Goal: Information Seeking & Learning: Learn about a topic

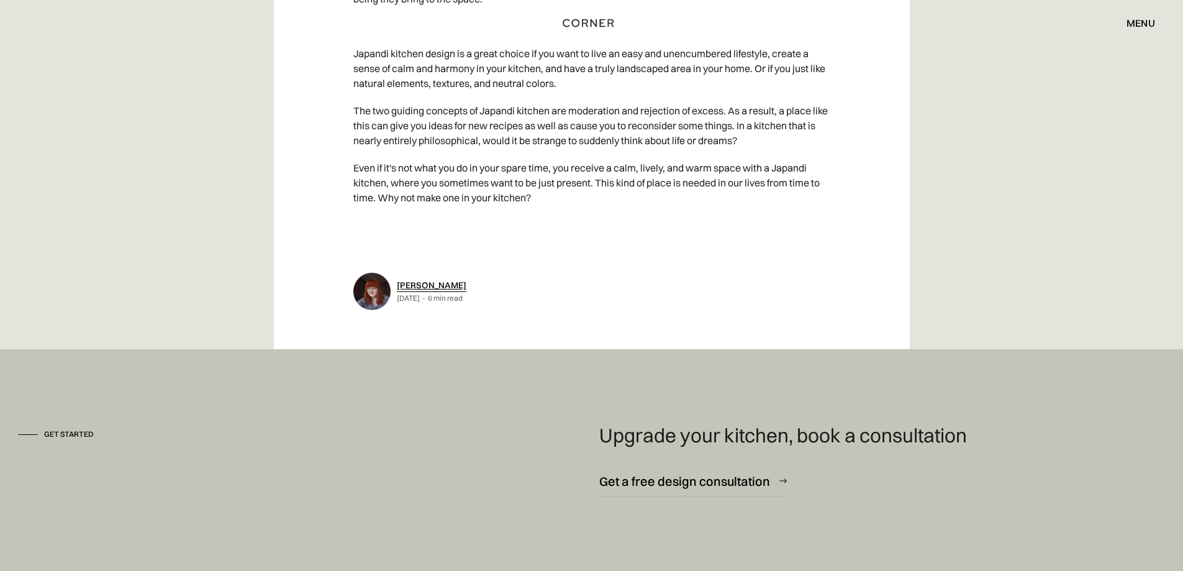
scroll to position [6003, 0]
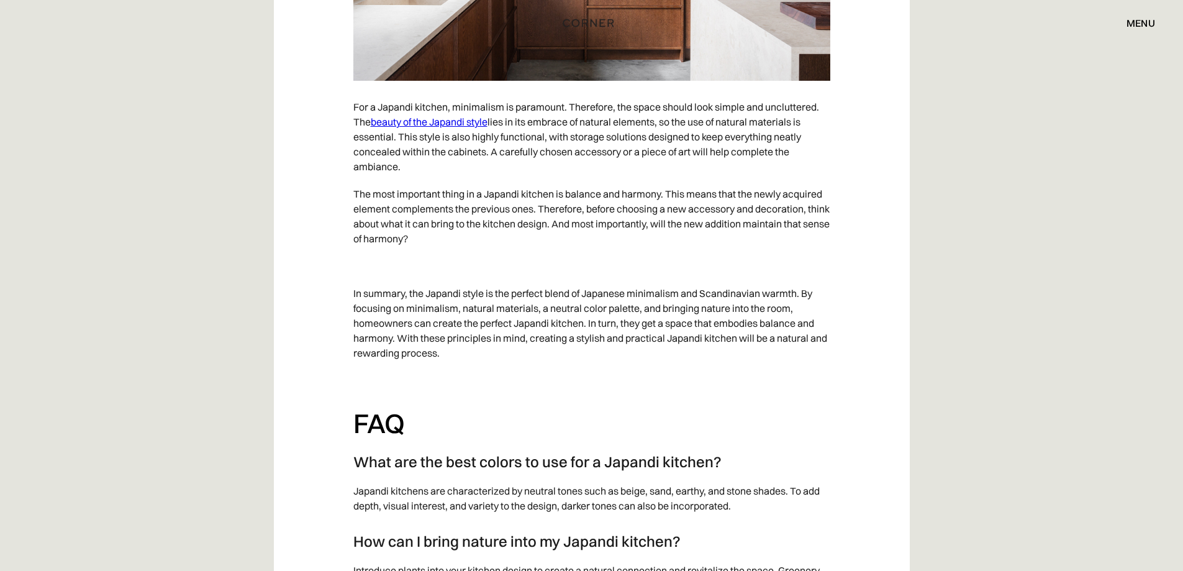
scroll to position [4495, 0]
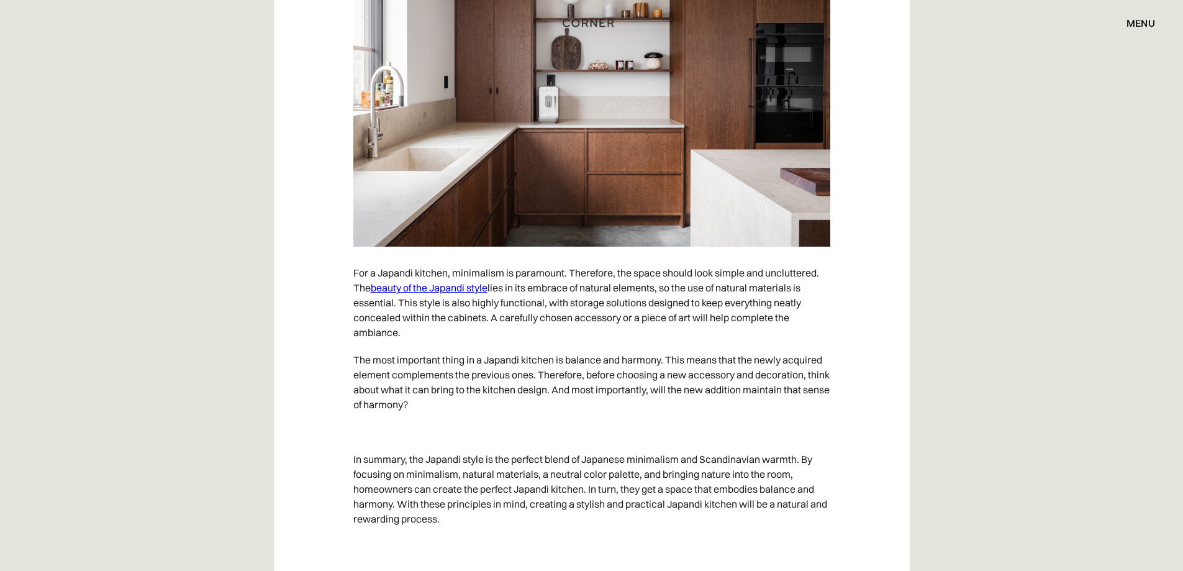
click at [422, 288] on link "beauty of the Japandi style" at bounding box center [429, 287] width 117 height 12
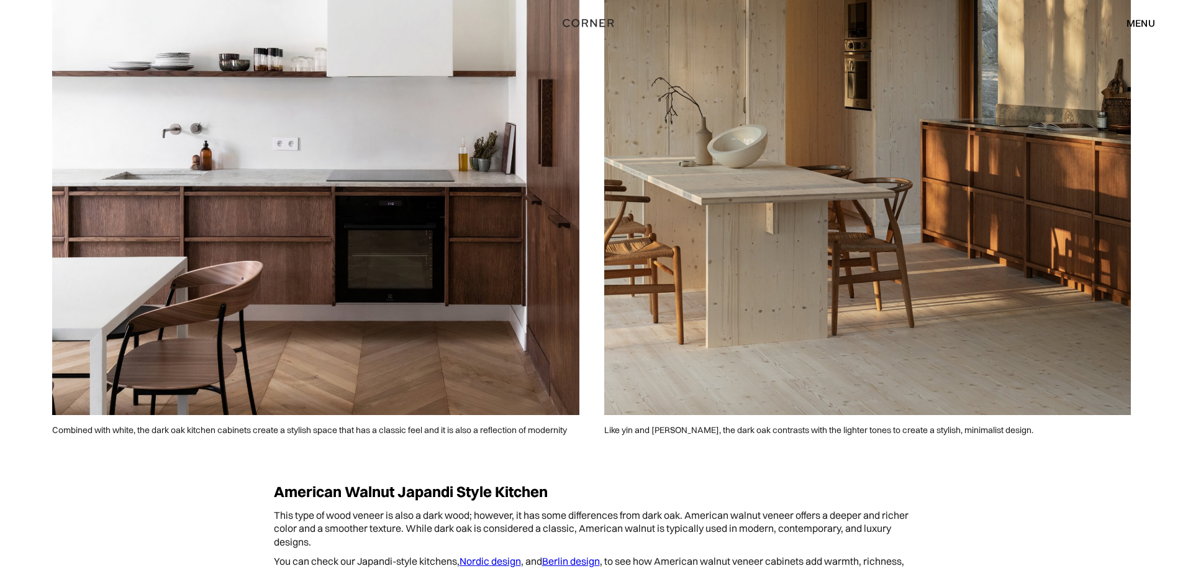
scroll to position [2858, 0]
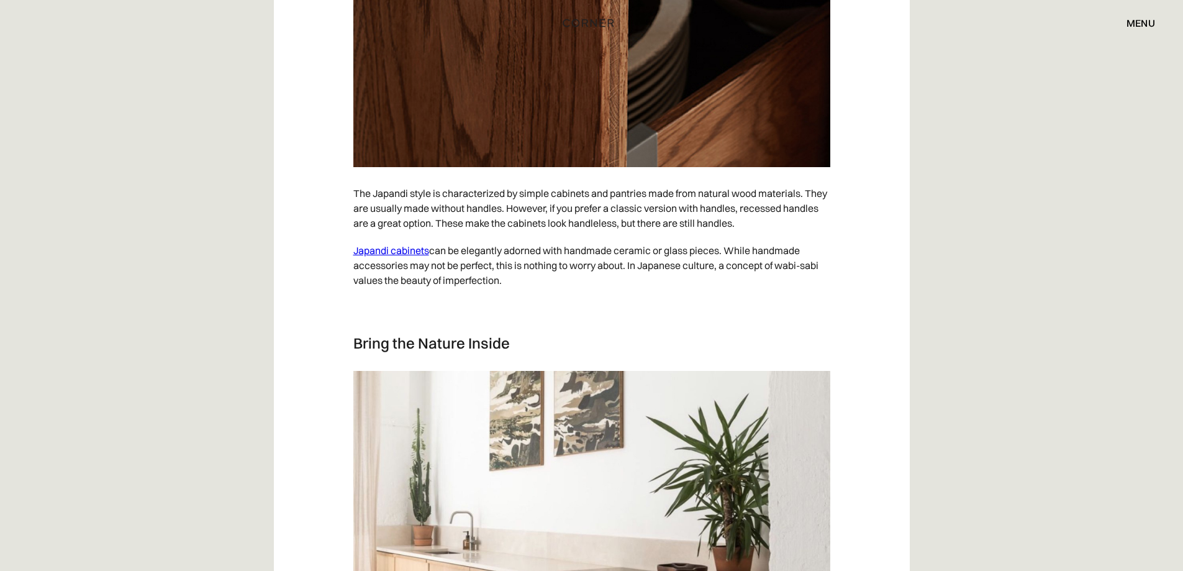
scroll to position [4830, 0]
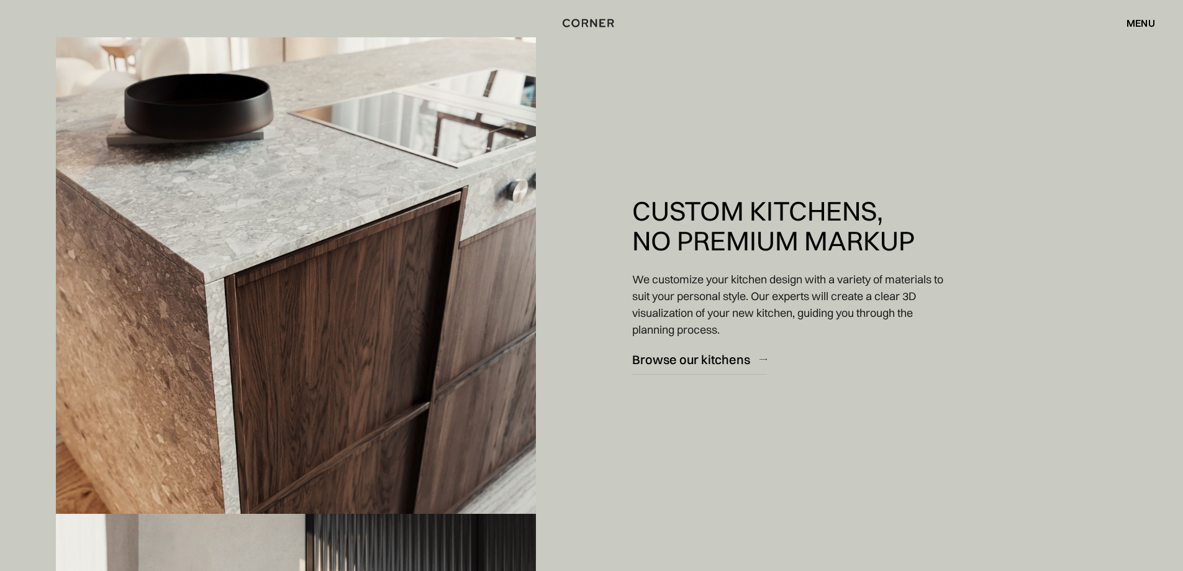
scroll to position [1739, 0]
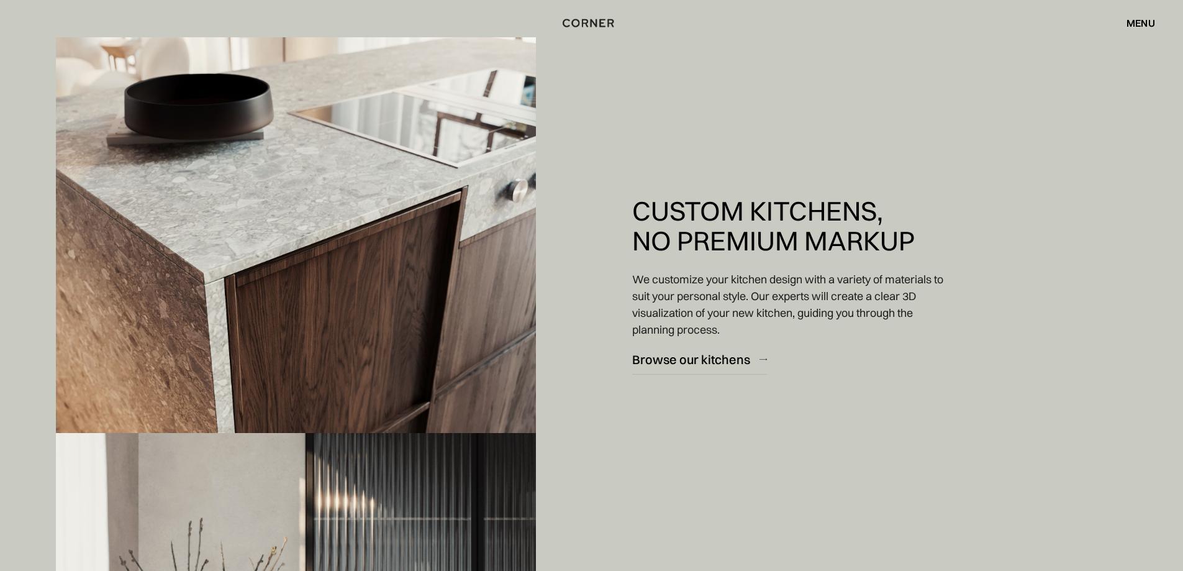
click at [1138, 19] on div "menu" at bounding box center [1141, 23] width 29 height 10
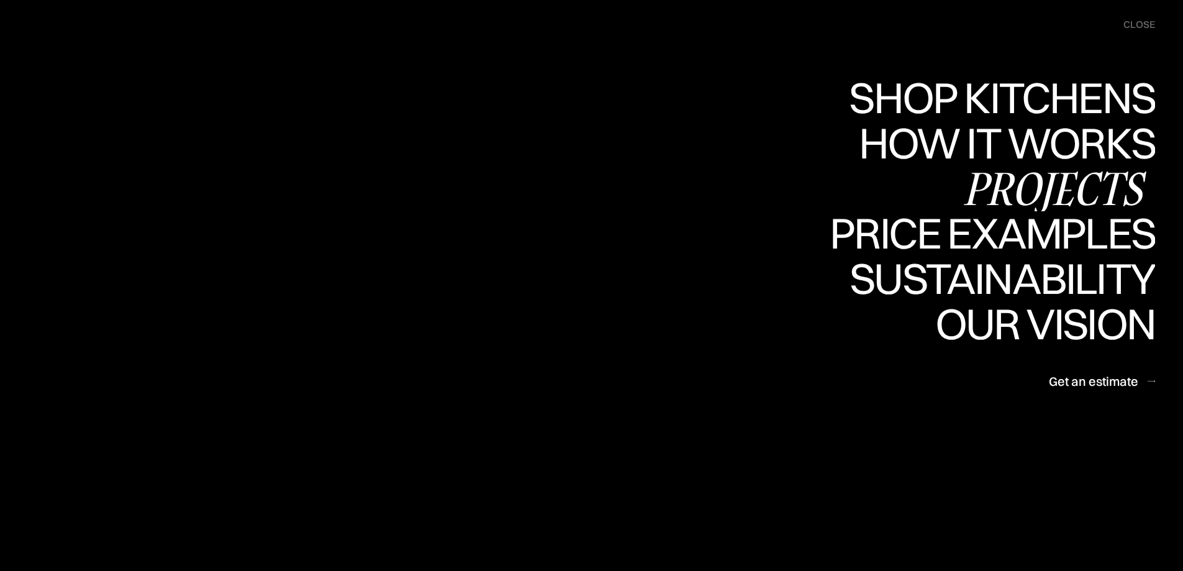
click at [0, 0] on div "Projects" at bounding box center [0, 0] width 0 height 0
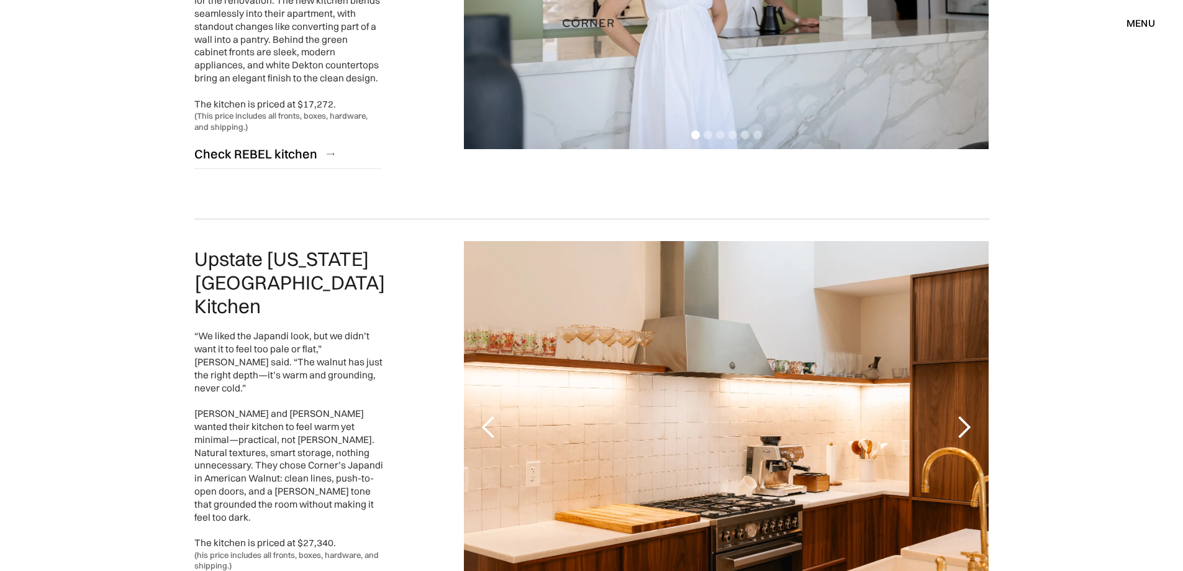
scroll to position [2899, 0]
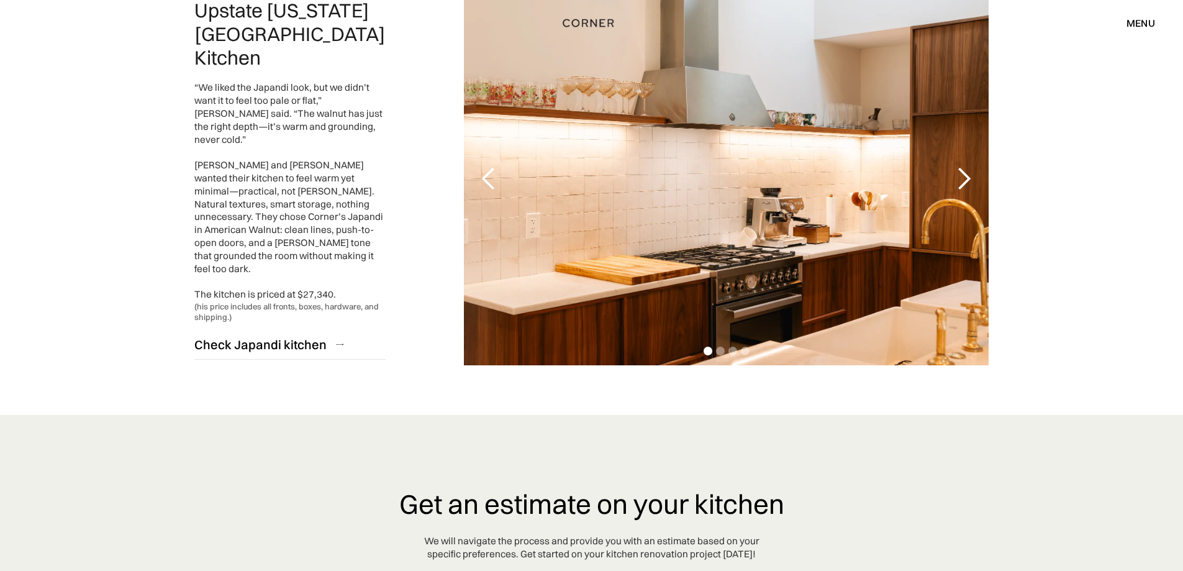
click at [963, 166] on div "next slide" at bounding box center [964, 178] width 25 height 25
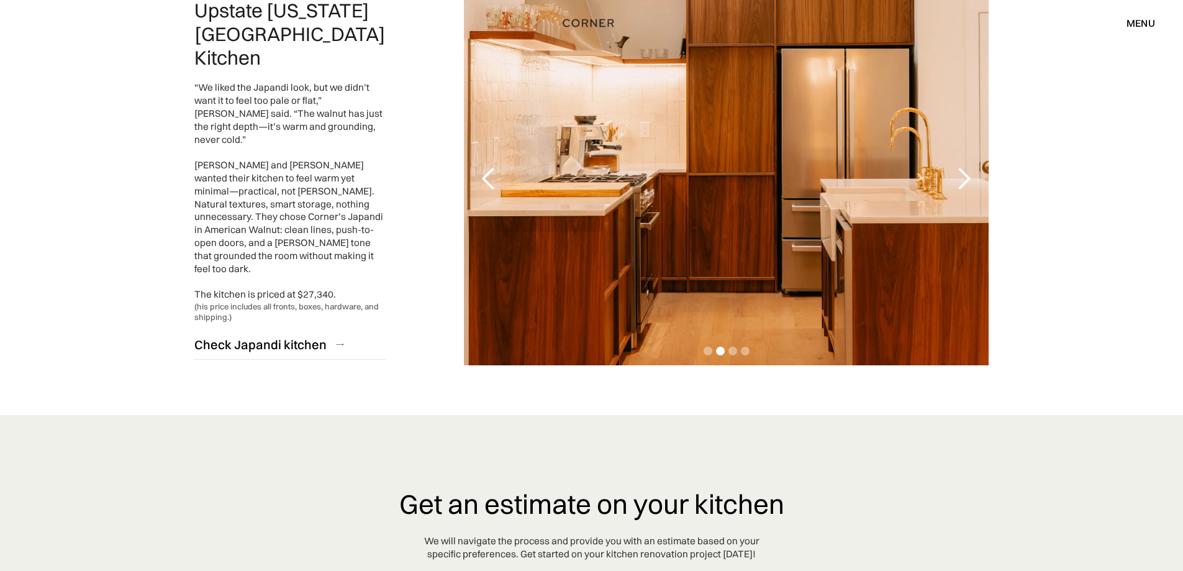
click at [963, 166] on div "next slide" at bounding box center [964, 178] width 25 height 25
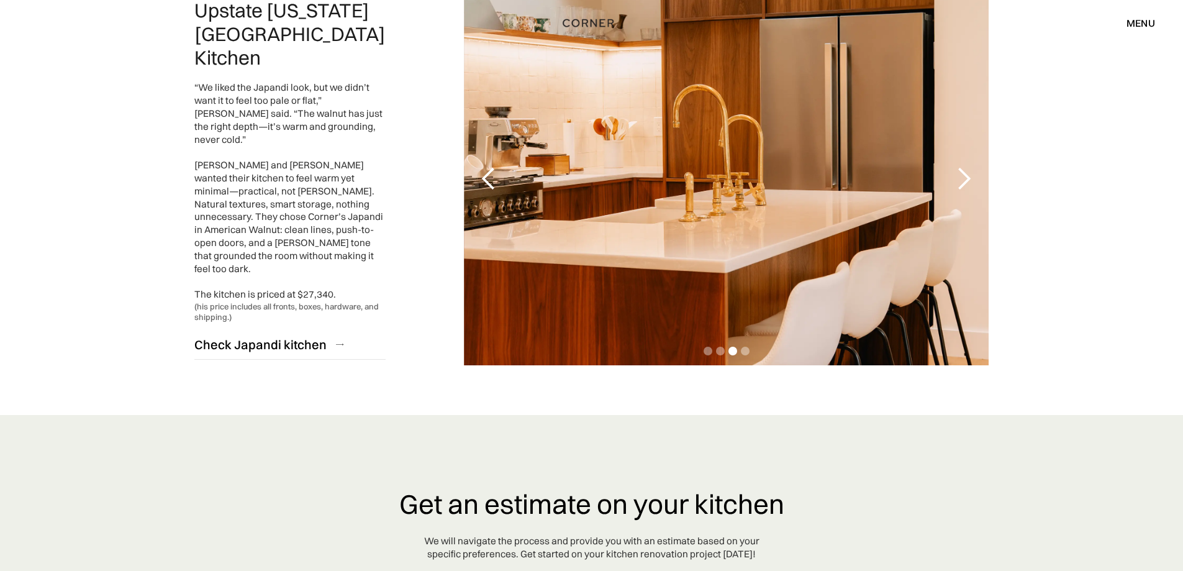
click at [963, 166] on div "next slide" at bounding box center [964, 178] width 25 height 25
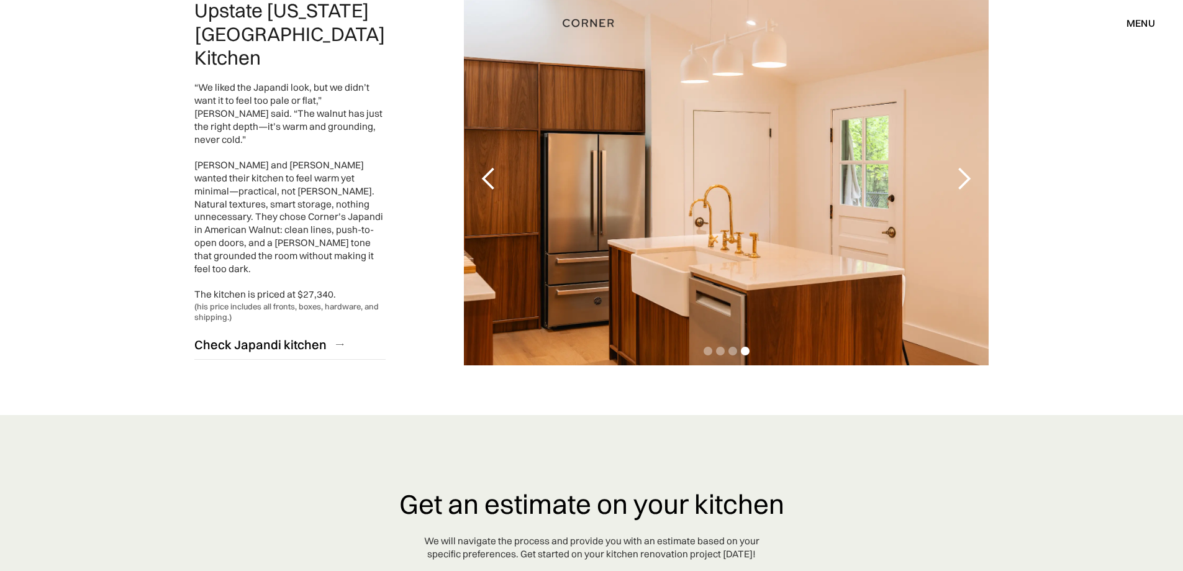
click at [963, 166] on div "next slide" at bounding box center [964, 178] width 25 height 25
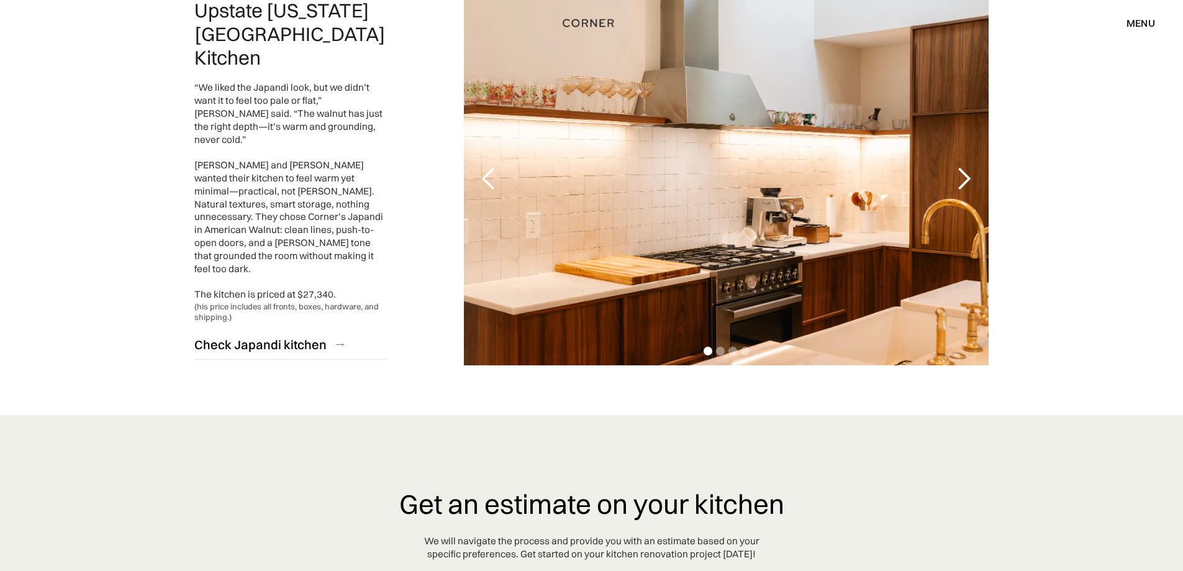
click at [963, 166] on div "next slide" at bounding box center [964, 178] width 25 height 25
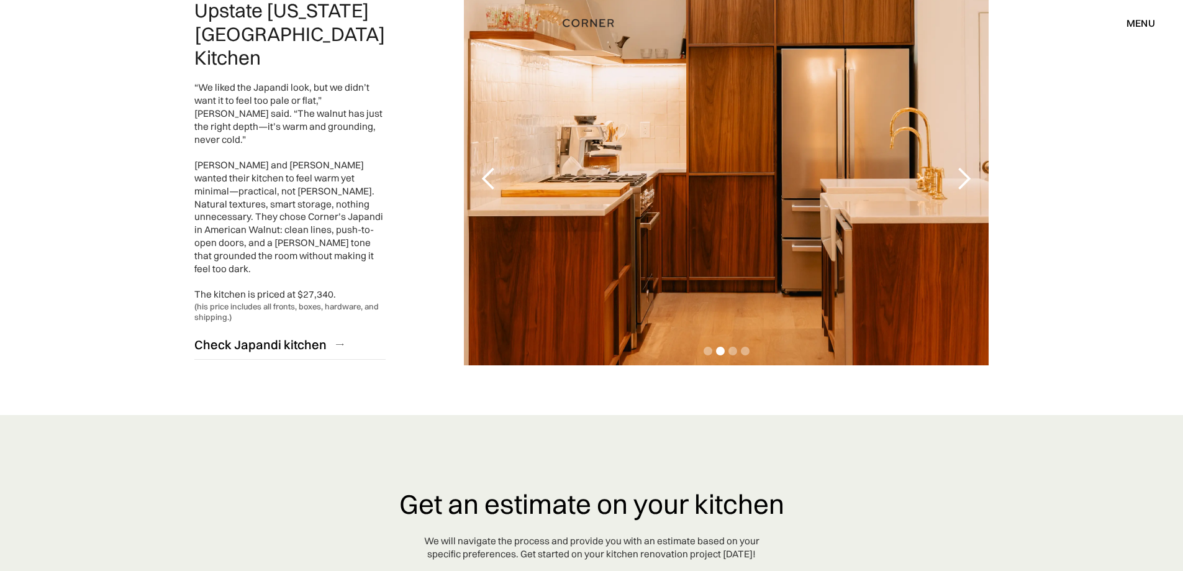
click at [961, 166] on div "next slide" at bounding box center [964, 178] width 25 height 25
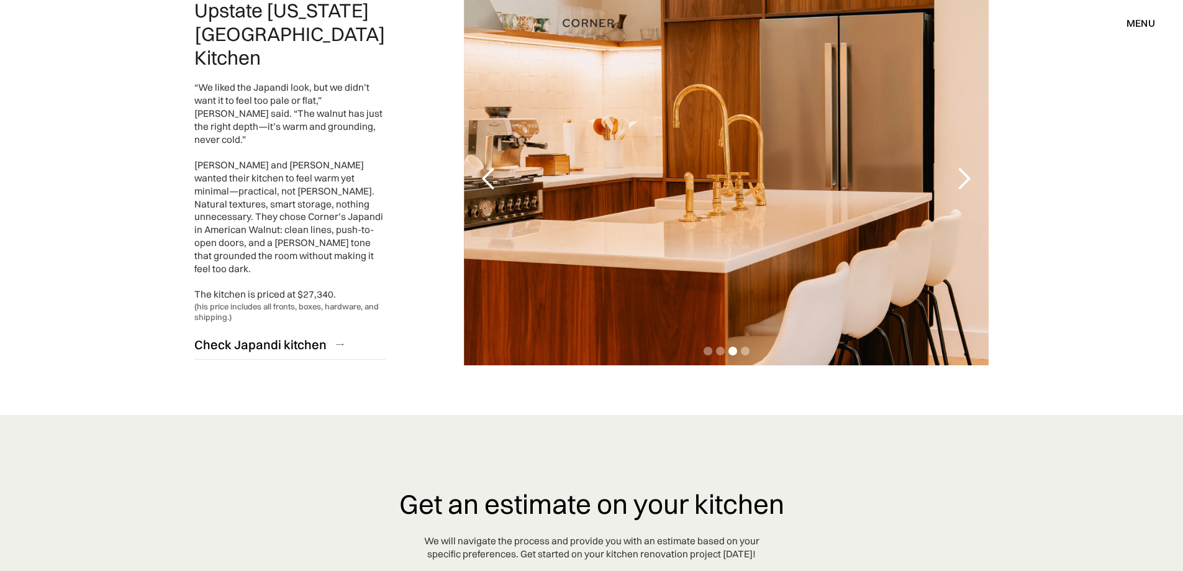
click at [961, 166] on div "next slide" at bounding box center [964, 178] width 25 height 25
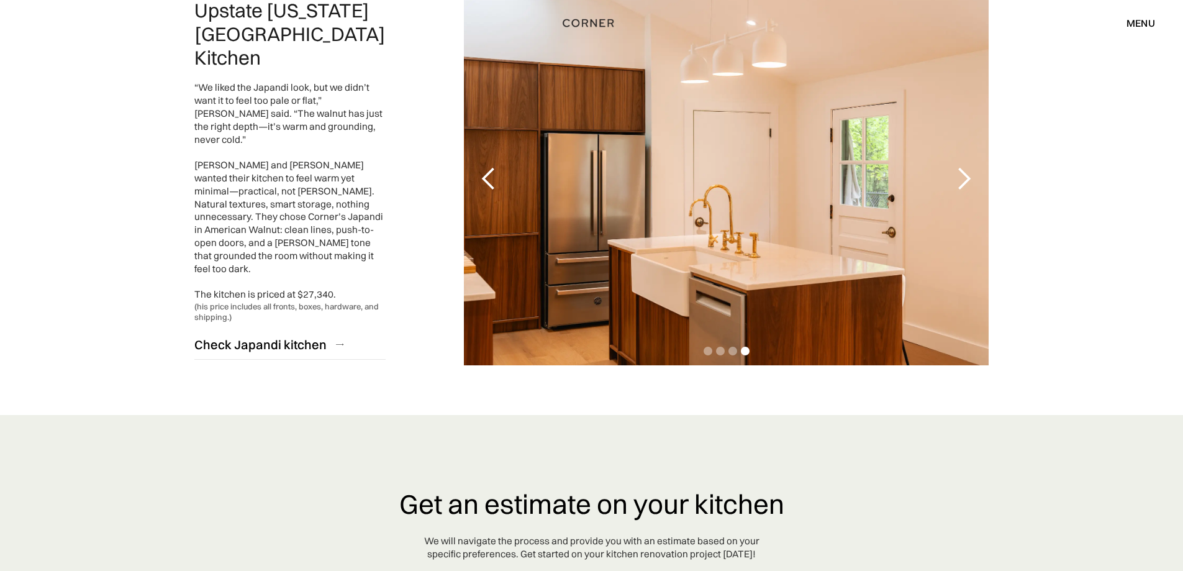
click at [961, 166] on div "next slide" at bounding box center [964, 178] width 25 height 25
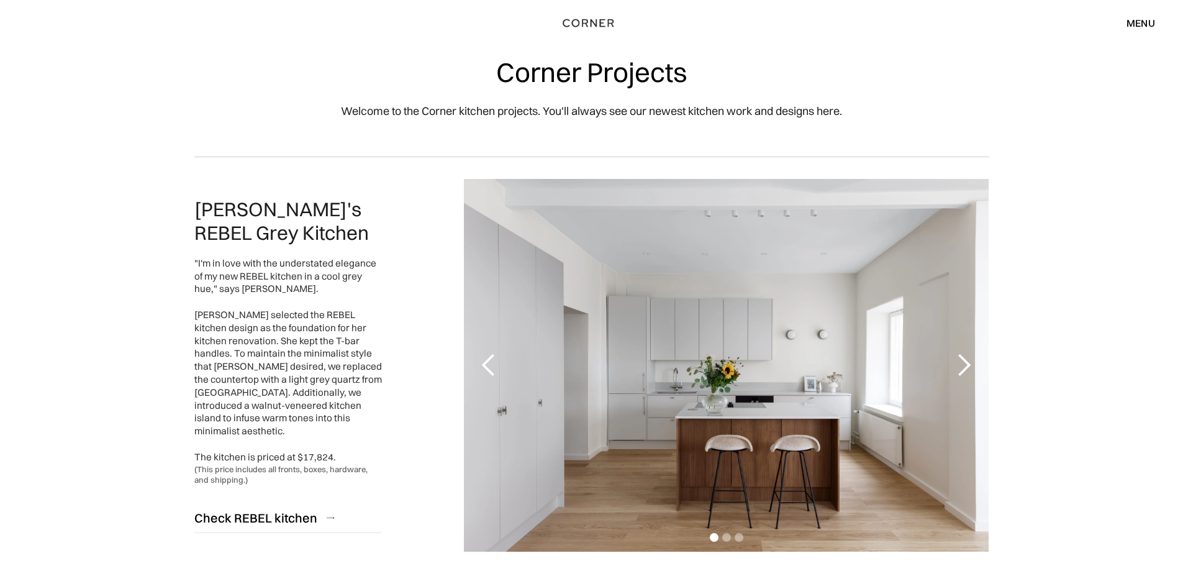
scroll to position [0, 0]
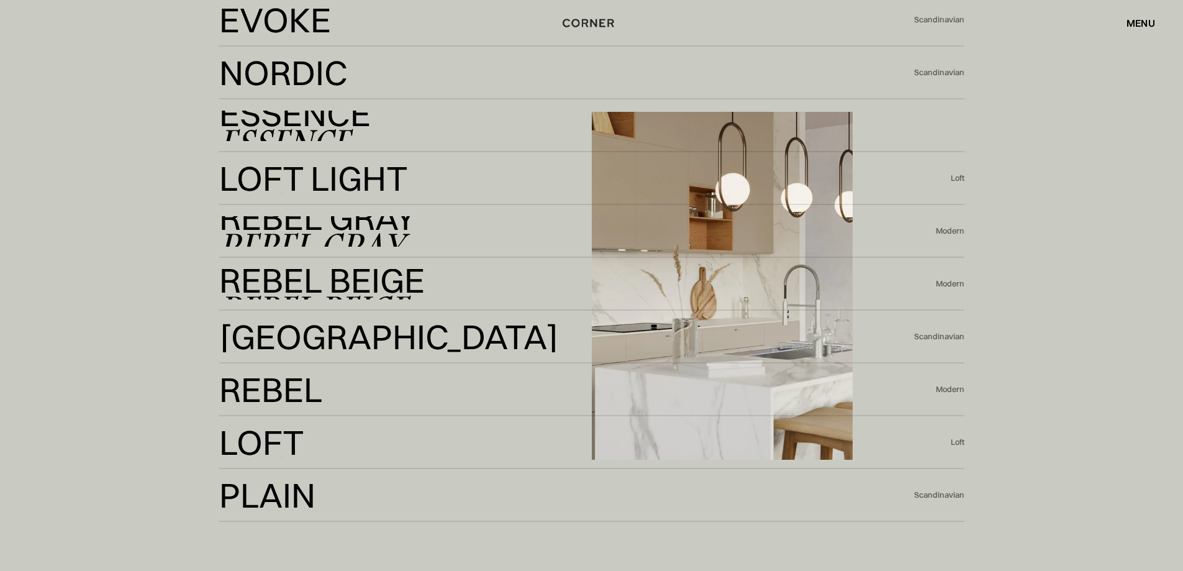
scroll to position [3147, 0]
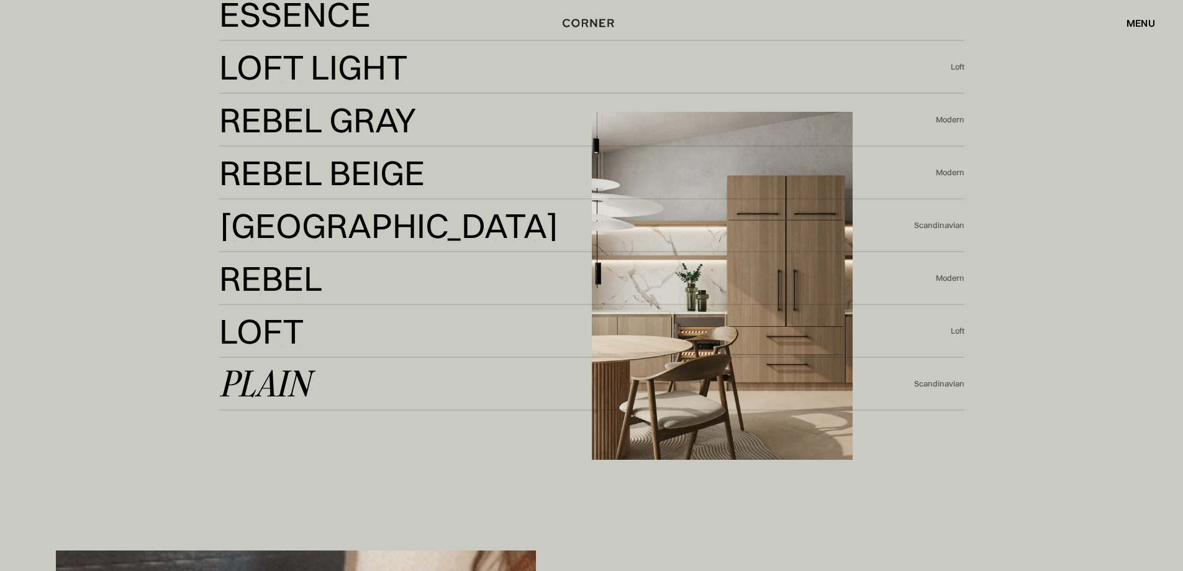
click at [262, 381] on div "Plain" at bounding box center [264, 384] width 91 height 30
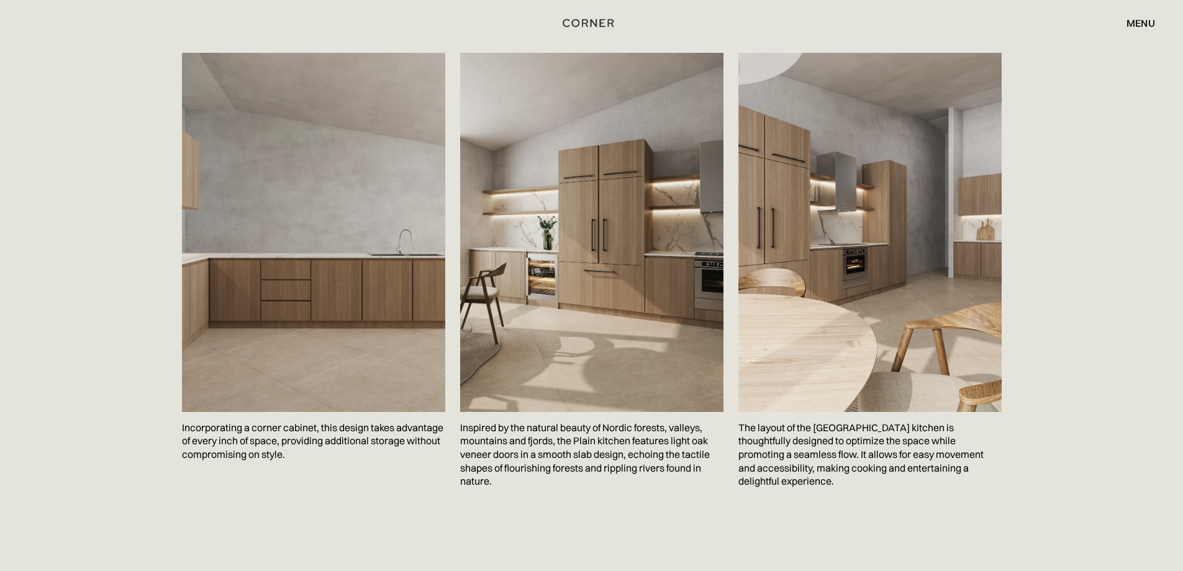
scroll to position [1987, 0]
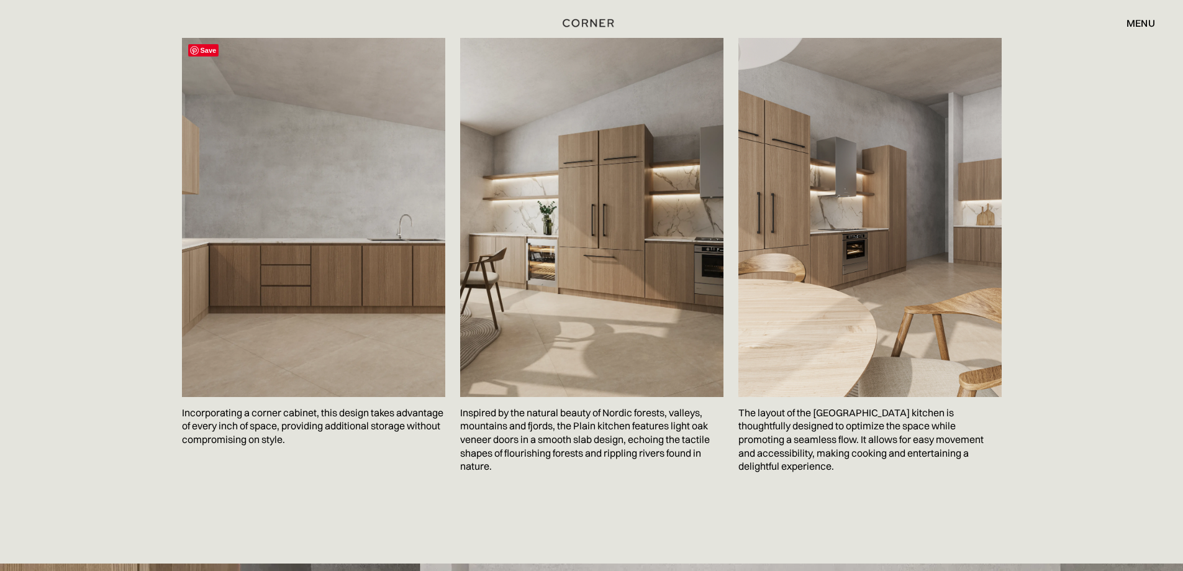
click at [322, 306] on img at bounding box center [313, 217] width 263 height 359
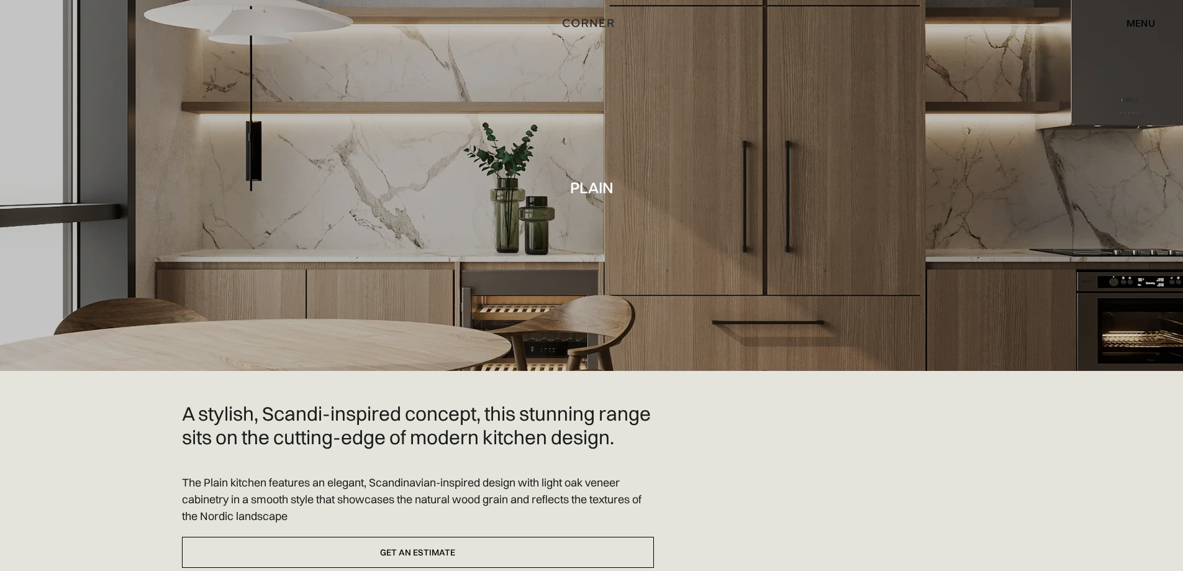
scroll to position [0, 0]
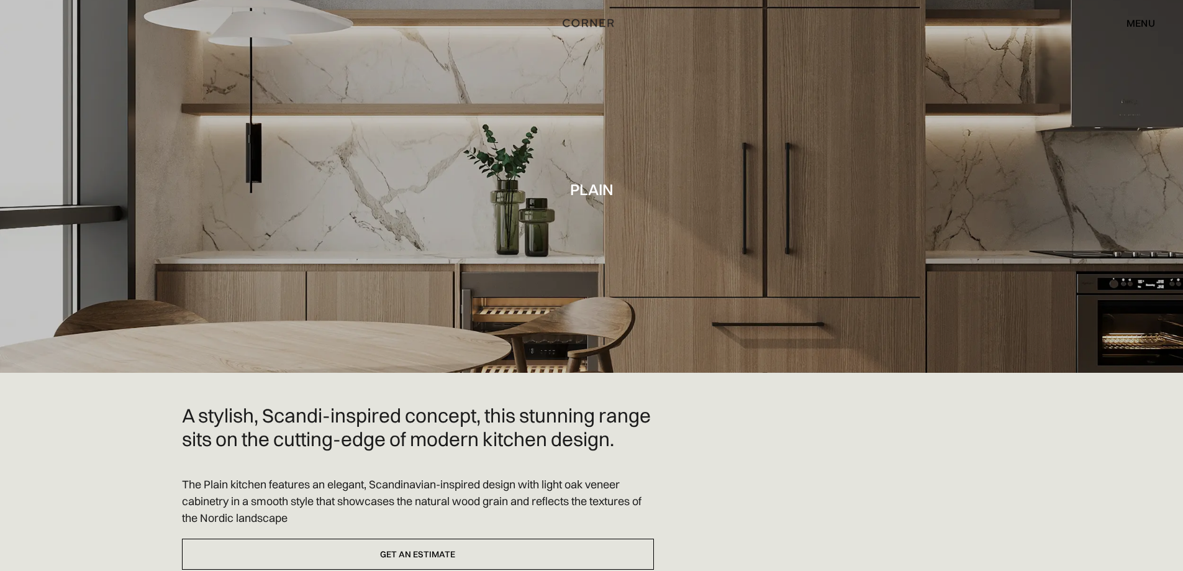
click at [1140, 21] on div "menu" at bounding box center [1141, 23] width 29 height 10
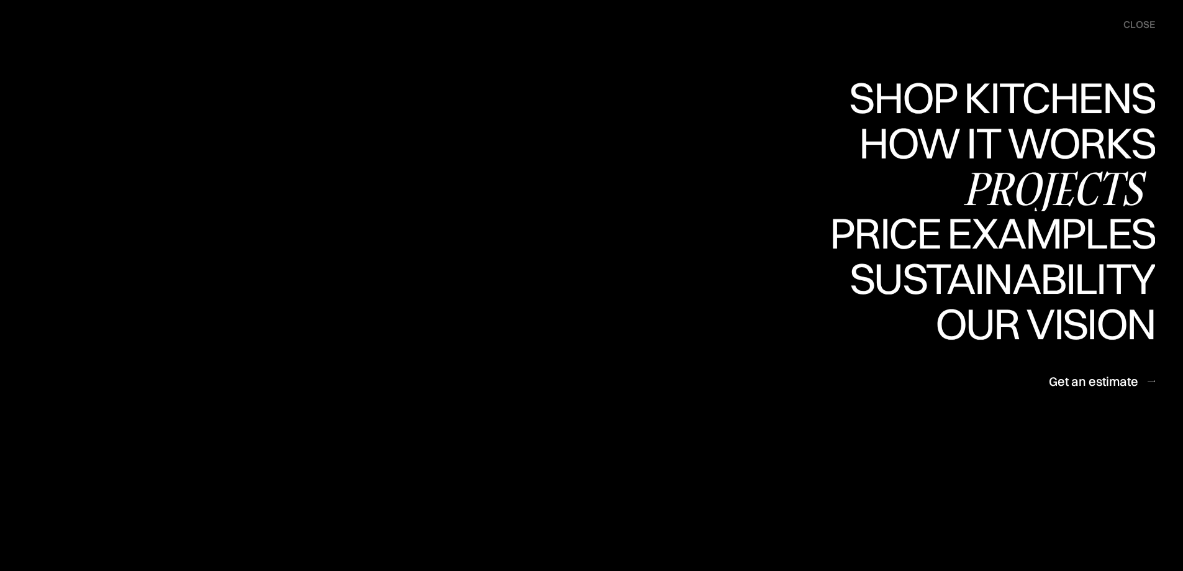
click at [1018, 181] on div "Projects" at bounding box center [1054, 187] width 201 height 43
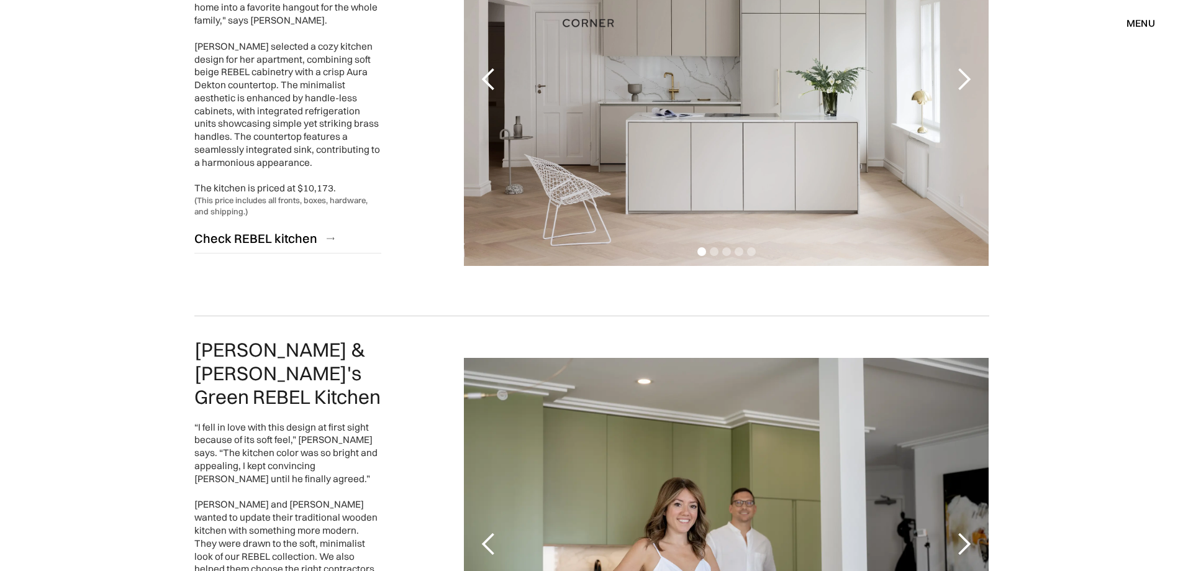
scroll to position [1925, 0]
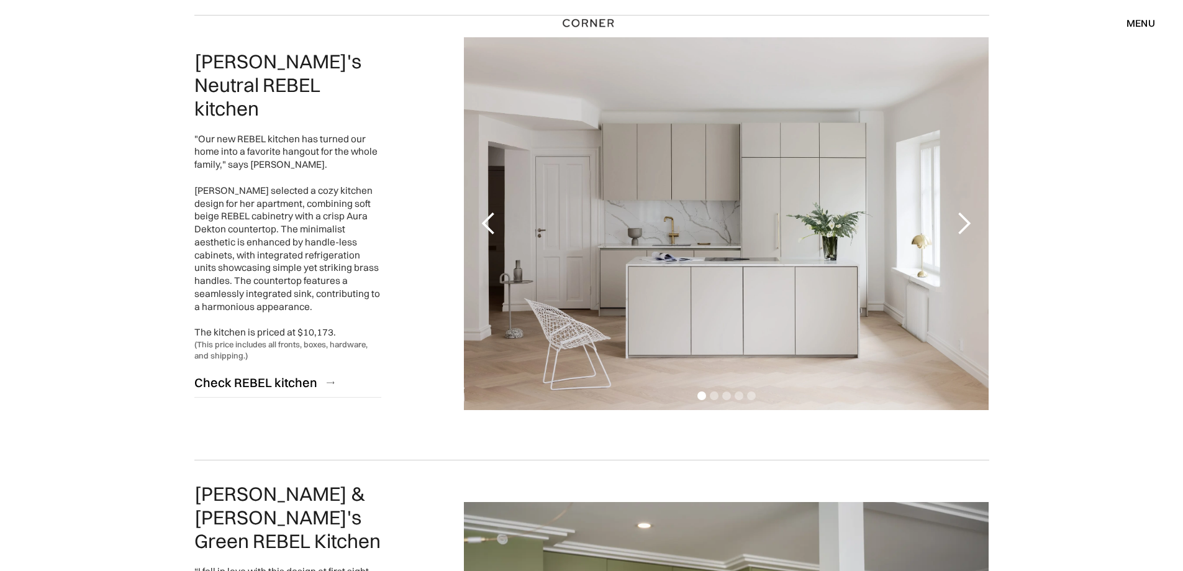
click at [1133, 20] on div "menu" at bounding box center [1141, 23] width 29 height 10
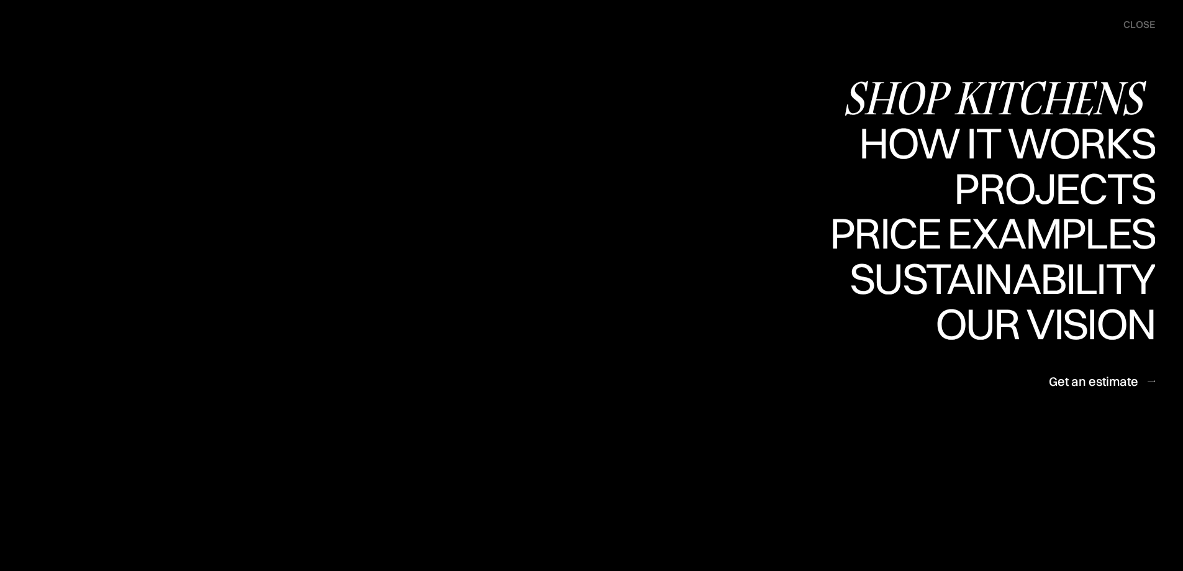
click at [1036, 91] on div "Shop Kitchens" at bounding box center [999, 97] width 312 height 43
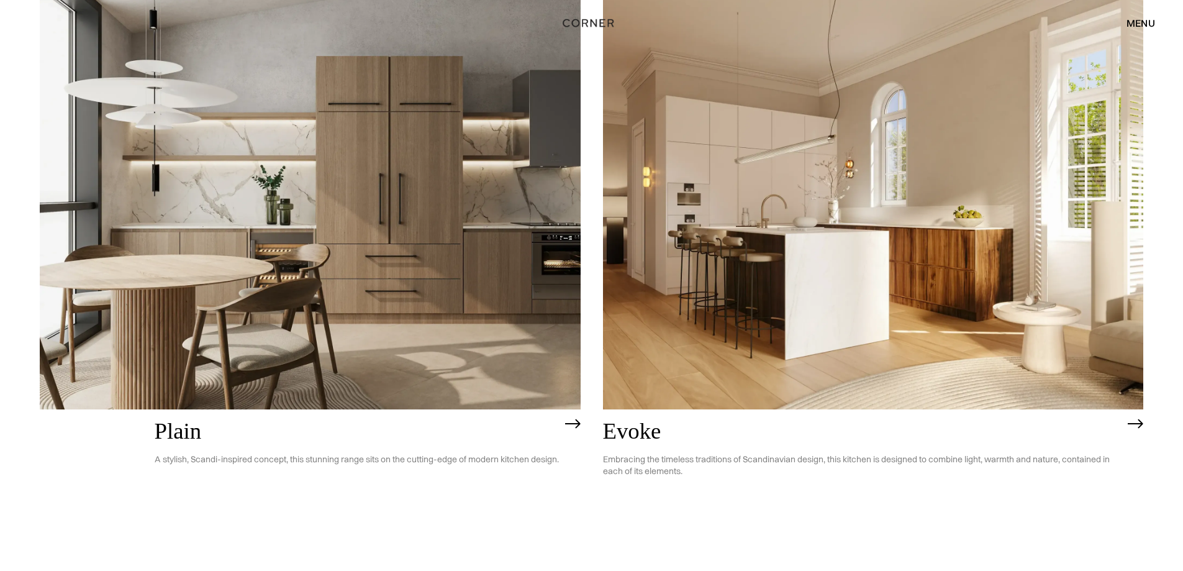
scroll to position [3870, 0]
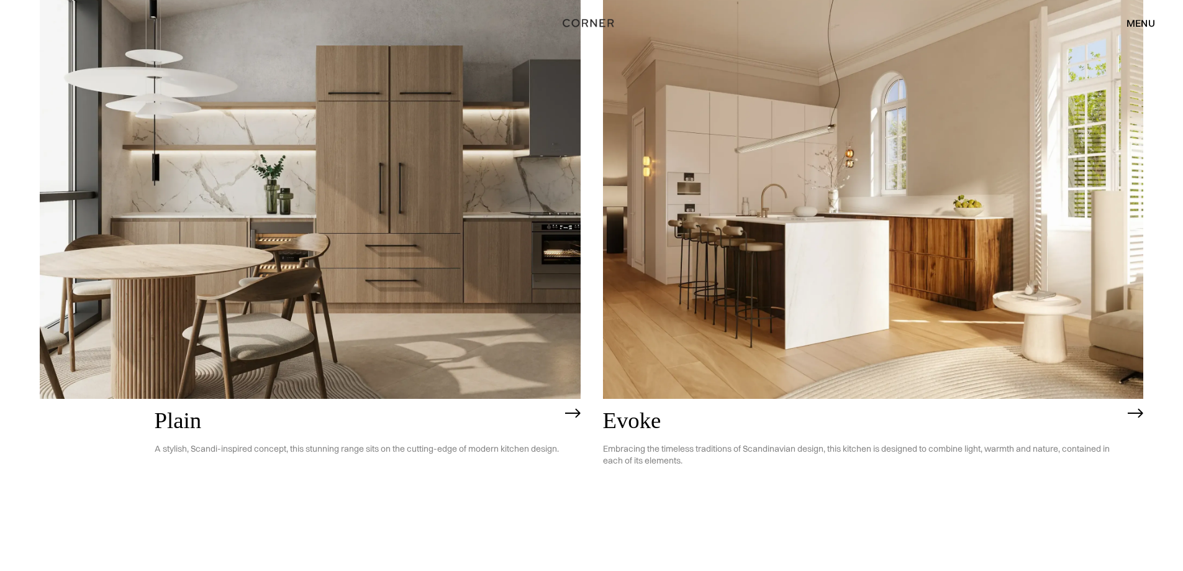
click at [1135, 416] on img at bounding box center [1136, 413] width 16 height 10
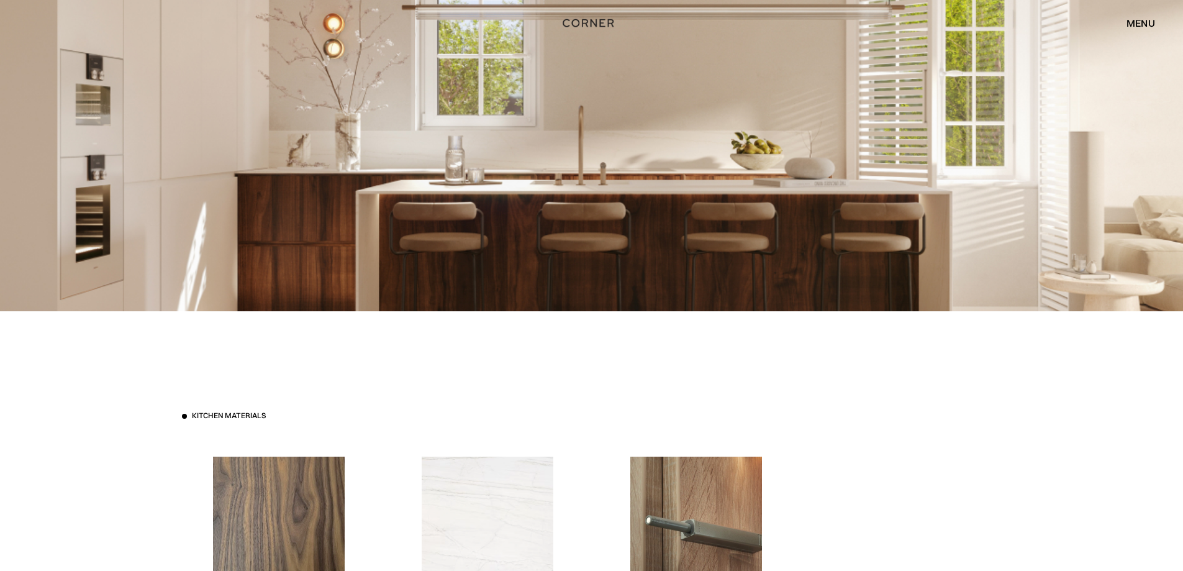
scroll to position [2236, 0]
